Goal: Transaction & Acquisition: Purchase product/service

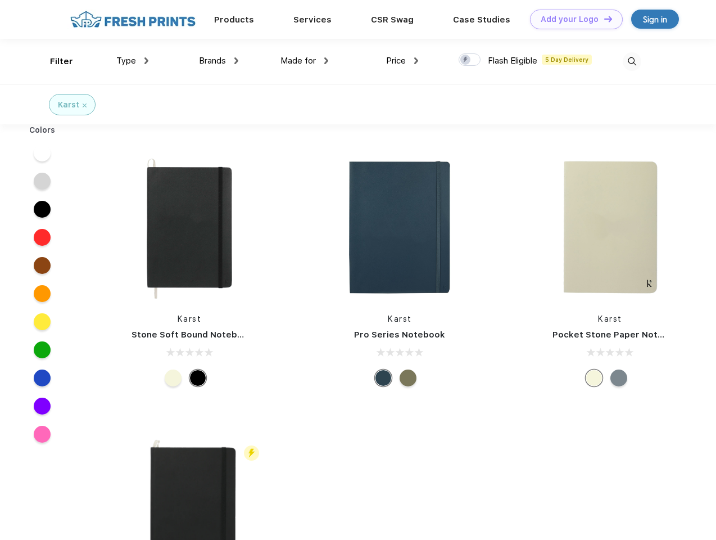
click at [572, 19] on link "Add your Logo Design Tool" at bounding box center [576, 20] width 93 height 20
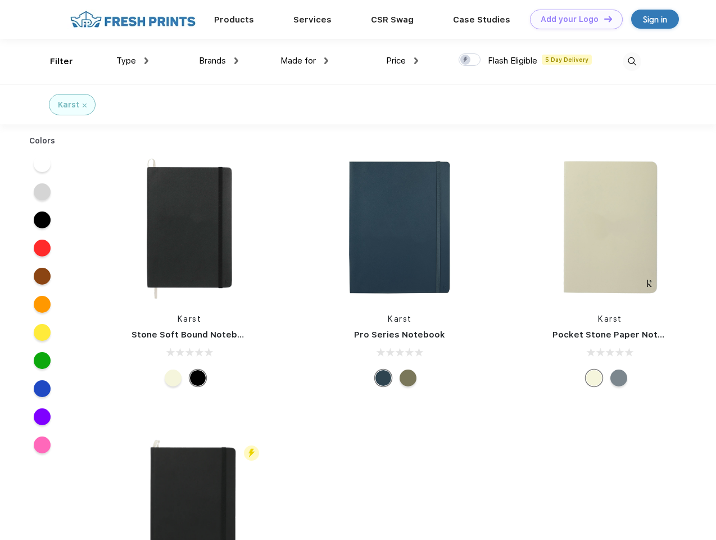
click at [0, 0] on div "Design Tool" at bounding box center [0, 0] width 0 height 0
click at [603, 19] on link "Add your Logo Design Tool" at bounding box center [576, 20] width 93 height 20
click at [54, 61] on div "Filter" at bounding box center [61, 61] width 23 height 13
click at [133, 61] on span "Type" at bounding box center [126, 61] width 20 height 10
click at [219, 61] on span "Brands" at bounding box center [212, 61] width 27 height 10
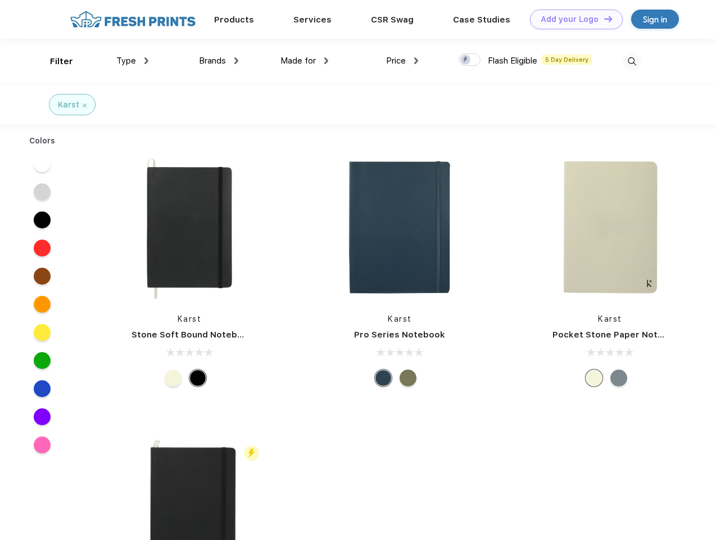
click at [305, 61] on span "Made for" at bounding box center [298, 61] width 35 height 10
click at [402, 61] on span "Price" at bounding box center [396, 61] width 20 height 10
click at [470, 60] on div at bounding box center [470, 59] width 22 height 12
click at [466, 60] on input "checkbox" at bounding box center [462, 56] width 7 height 7
click at [632, 61] on img at bounding box center [632, 61] width 19 height 19
